Goal: Transaction & Acquisition: Purchase product/service

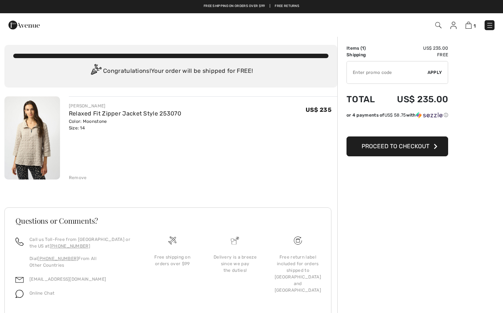
click at [469, 29] on img at bounding box center [469, 25] width 6 height 7
click at [469, 28] on img at bounding box center [469, 25] width 6 height 7
click at [437, 30] on div "1 Checkout" at bounding box center [355, 25] width 290 height 15
click at [444, 24] on span "1" at bounding box center [355, 25] width 279 height 10
click at [441, 22] on img at bounding box center [438, 25] width 6 height 6
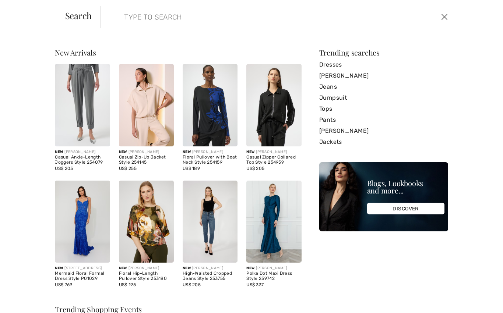
click at [127, 23] on input "search" at bounding box center [239, 17] width 240 height 22
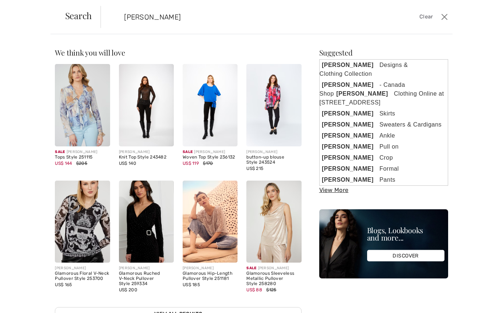
click at [188, 18] on input "[PERSON_NAME]" at bounding box center [239, 17] width 240 height 22
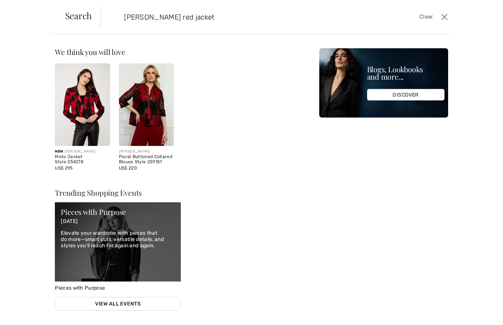
scroll to position [0, 0]
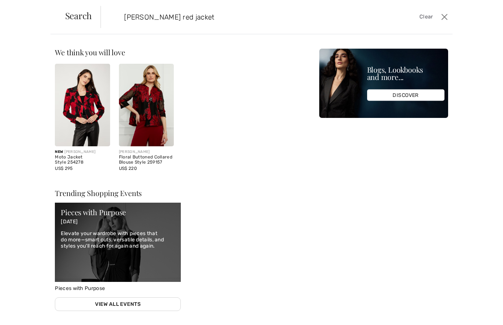
type input "[PERSON_NAME] red jacket"
click at [156, 113] on img at bounding box center [146, 105] width 55 height 83
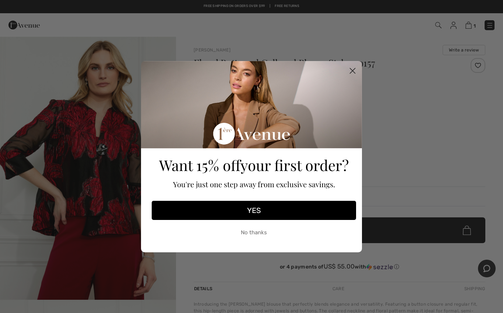
click at [259, 236] on button "No thanks" at bounding box center [254, 233] width 204 height 18
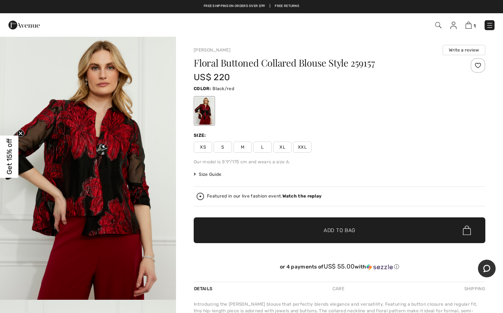
click at [438, 27] on img at bounding box center [438, 25] width 6 height 6
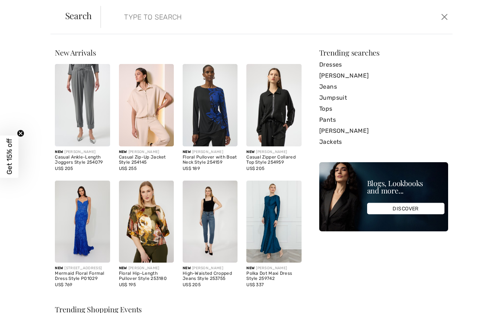
click at [133, 17] on input "search" at bounding box center [239, 17] width 240 height 22
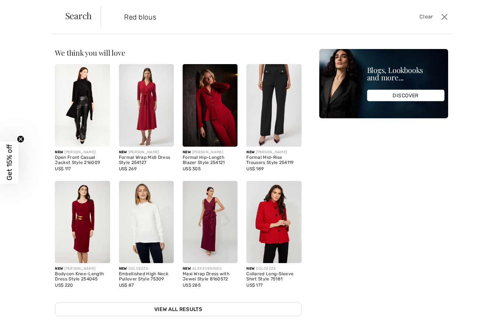
type input "Red blouse"
